Goal: Transaction & Acquisition: Purchase product/service

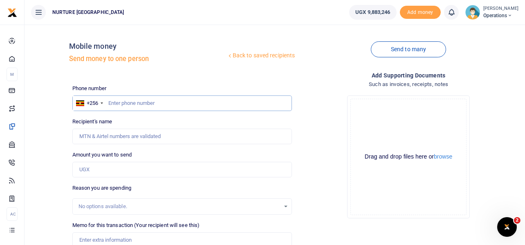
click at [145, 106] on input "text" at bounding box center [182, 103] width 220 height 16
type input "778547884"
type input "[PERSON_NAME] [PERSON_NAME] Nanteza"
type input "778547884"
click at [119, 166] on input "Amount you want to send" at bounding box center [182, 170] width 220 height 16
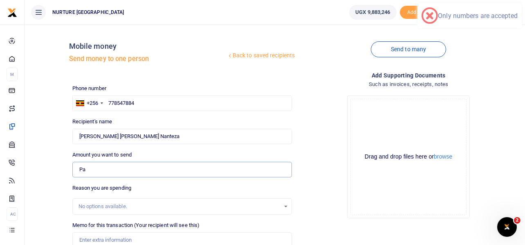
type input "P"
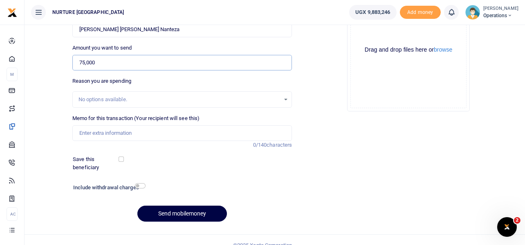
scroll to position [110, 0]
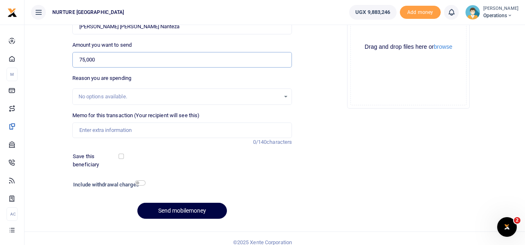
type input "75,000"
click at [112, 130] on input "Memo for this transaction (Your recipient will see this)" at bounding box center [182, 130] width 220 height 16
drag, startPoint x: 138, startPoint y: 129, endPoint x: 161, endPoint y: 134, distance: 23.0
click at [161, 134] on input "Payment for transport to 3 schools to carryout mapping exercise in" at bounding box center [182, 130] width 220 height 16
click at [245, 128] on input "Payment for transport to 3 schools to carryout mapping exercise in" at bounding box center [182, 130] width 220 height 16
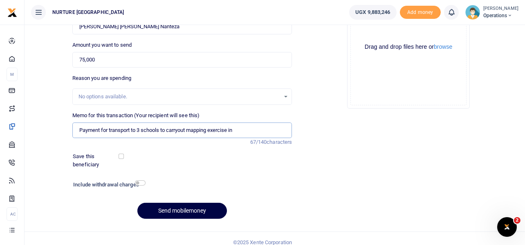
paste input "3 schools"
click at [206, 134] on input "Payment for transport to 3 schools to carryout mapping exercise in 3 schools Se…" at bounding box center [182, 130] width 220 height 16
click at [212, 132] on input "Payment for transport to 3 schools to carryout mapping exercise in 3 schools Se…" at bounding box center [182, 130] width 220 height 16
click at [105, 129] on input "Payment for transport to 3 schools to carryout mapping exercise in 3 schools Se…" at bounding box center [182, 130] width 220 height 16
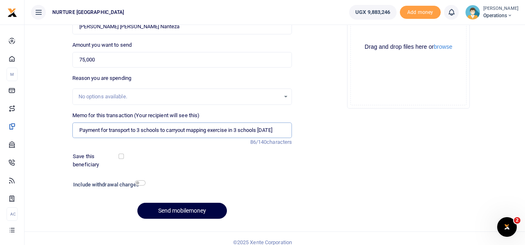
drag, startPoint x: 160, startPoint y: 130, endPoint x: 136, endPoint y: 127, distance: 23.9
click at [136, 127] on input "Payment for transport to 3 schools to carryout mapping exercise in 3 schools Se…" at bounding box center [182, 130] width 220 height 16
type input "Payment for transport to carryout mapping exercise in 3 schools Sept 2025"
click at [138, 183] on input "checkbox" at bounding box center [140, 182] width 11 height 5
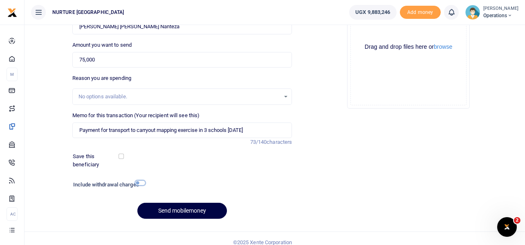
checkbox input "true"
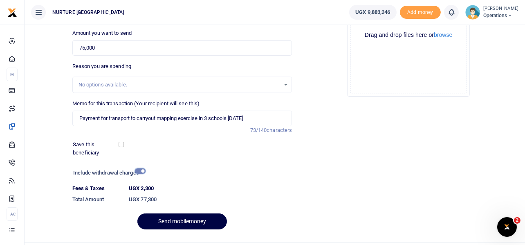
scroll to position [140, 0]
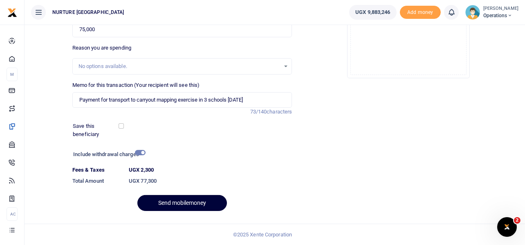
click at [162, 201] on button "Send mobilemoney" at bounding box center [183, 203] width 90 height 16
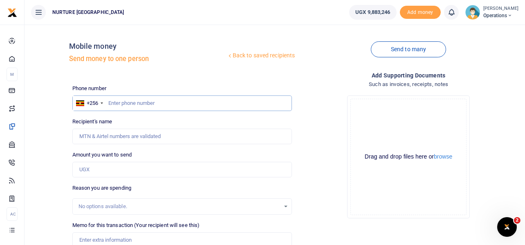
click at [158, 104] on input "text" at bounding box center [182, 103] width 220 height 16
type input "778547884"
type input "[PERSON_NAME] [PERSON_NAME] Nanteza"
type input "778547884"
click at [129, 173] on input "Amount you want to send" at bounding box center [182, 170] width 220 height 16
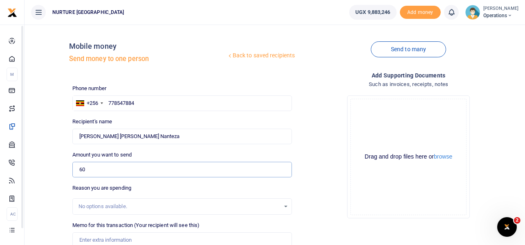
type input "60"
click at [121, 102] on input "778547884" at bounding box center [182, 103] width 220 height 16
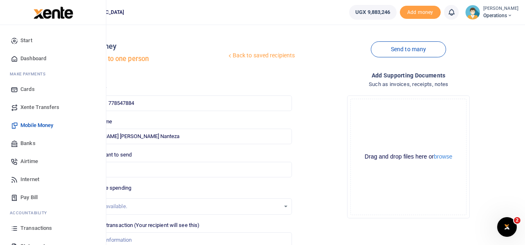
click at [32, 160] on span "Airtime" at bounding box center [29, 161] width 18 height 8
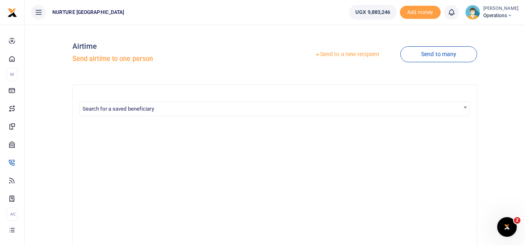
click at [338, 55] on link "Send to a new recipient" at bounding box center [347, 54] width 107 height 15
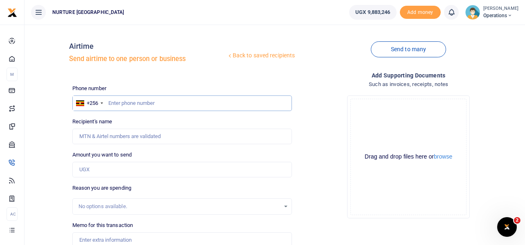
click at [146, 104] on input "text" at bounding box center [182, 103] width 220 height 16
paste input "778547884"
type input "778547884"
type input "[PERSON_NAME] [PERSON_NAME] Nanteza"
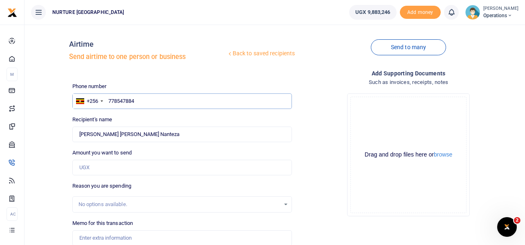
scroll to position [41, 0]
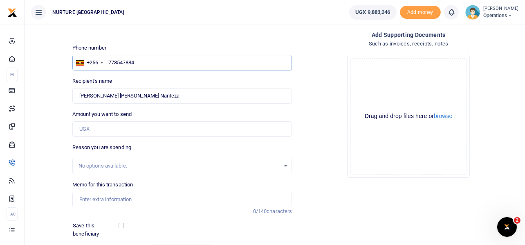
type input "778547884"
click at [100, 129] on input "Amount you want to send" at bounding box center [182, 129] width 220 height 16
type input "60,000"
click at [109, 198] on input "Memo for this transaction" at bounding box center [182, 200] width 220 height 16
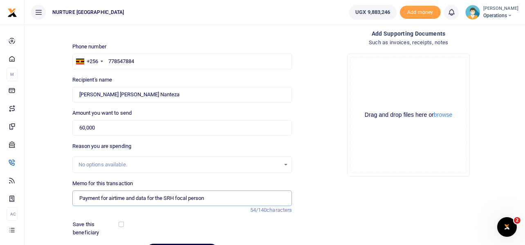
scroll to position [90, 0]
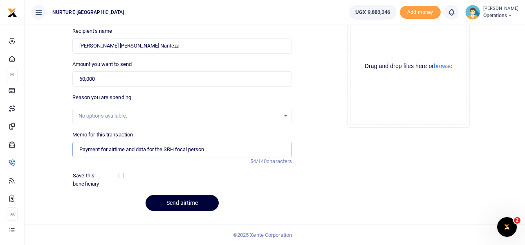
type input "Payment for airtime and data for the SRH focal person"
drag, startPoint x: 183, startPoint y: 200, endPoint x: 188, endPoint y: 202, distance: 5.3
click at [185, 200] on button "Send airtime" at bounding box center [182, 203] width 73 height 16
